Goal: Task Accomplishment & Management: Use online tool/utility

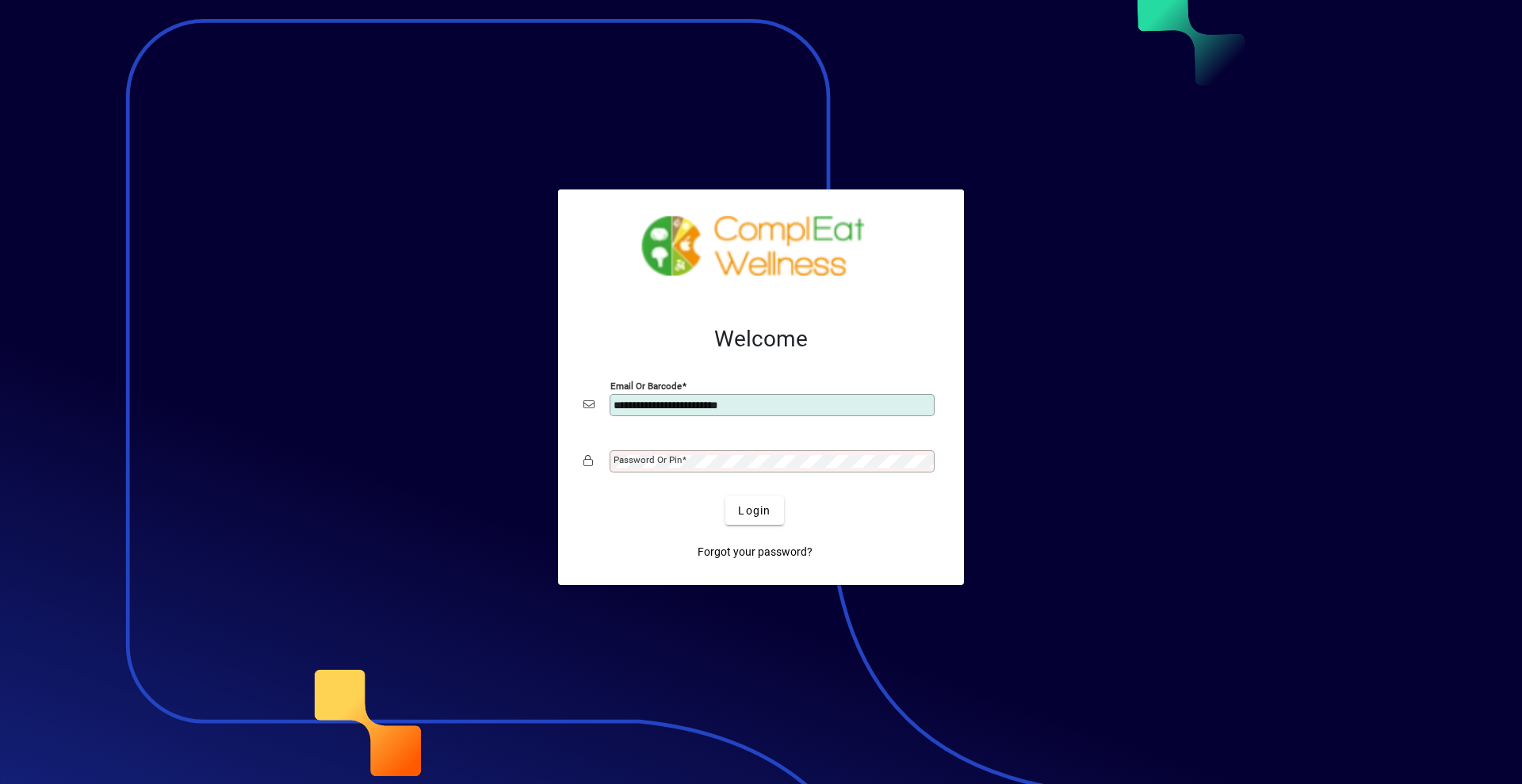
type input "**********"
click at [634, 461] on mat-label "Password or Pin" at bounding box center [647, 460] width 68 height 11
click at [735, 502] on span "submit" at bounding box center [754, 510] width 58 height 38
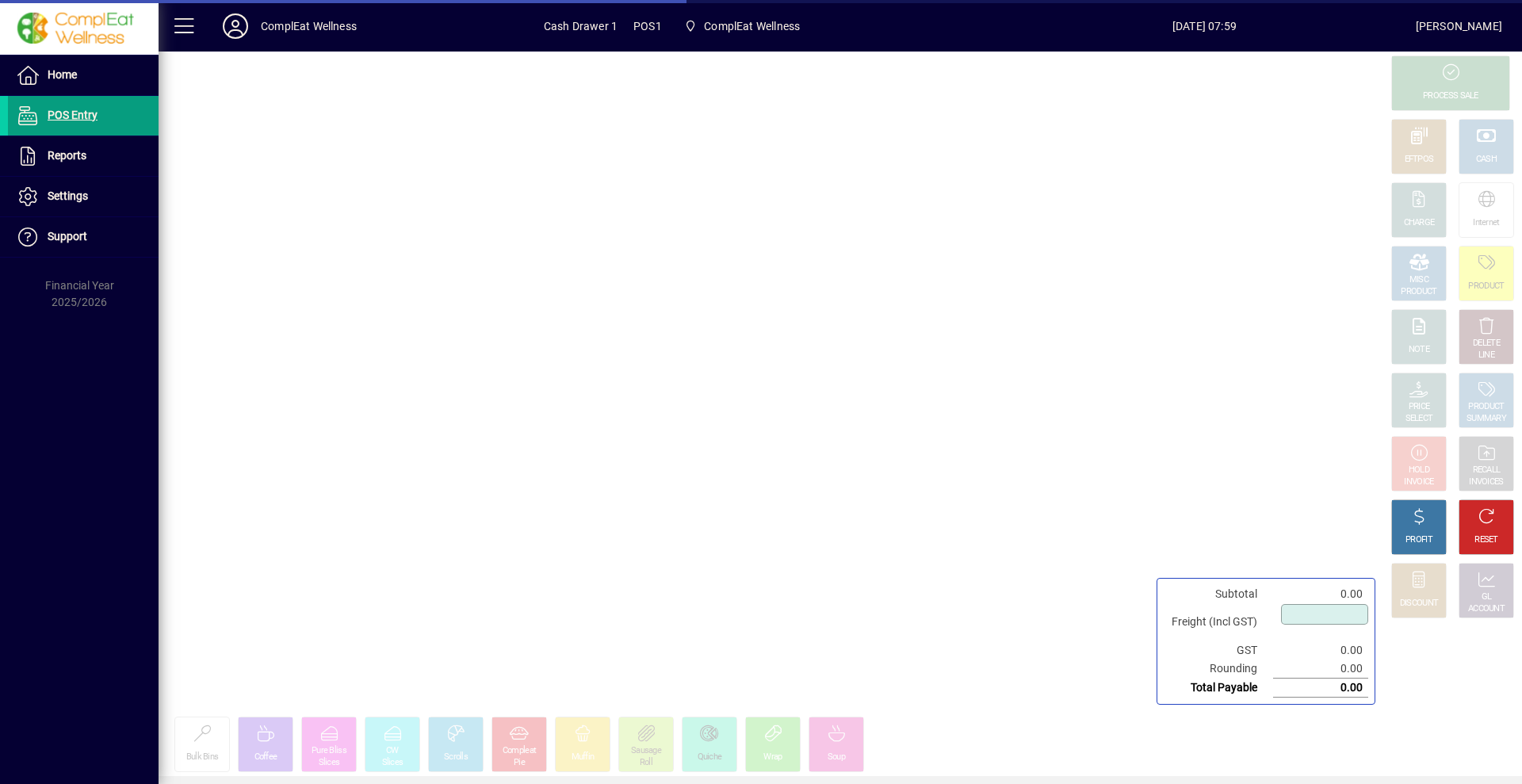
type input "****"
